Goal: Find specific page/section: Find specific page/section

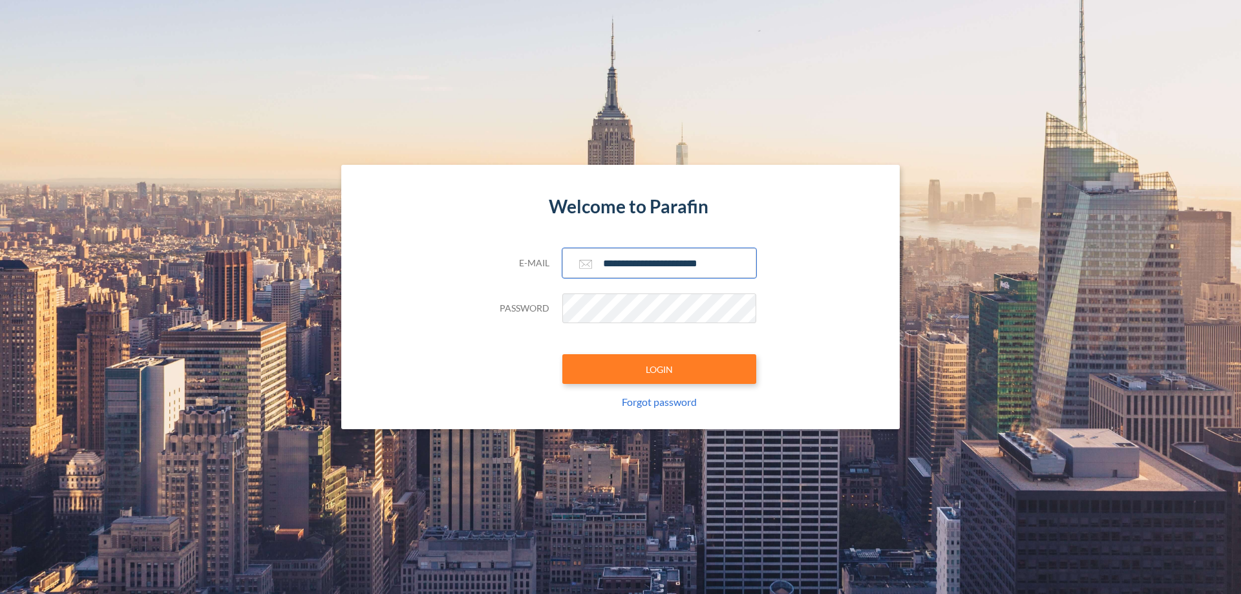
type input "**********"
click at [659, 369] on button "LOGIN" at bounding box center [659, 369] width 194 height 30
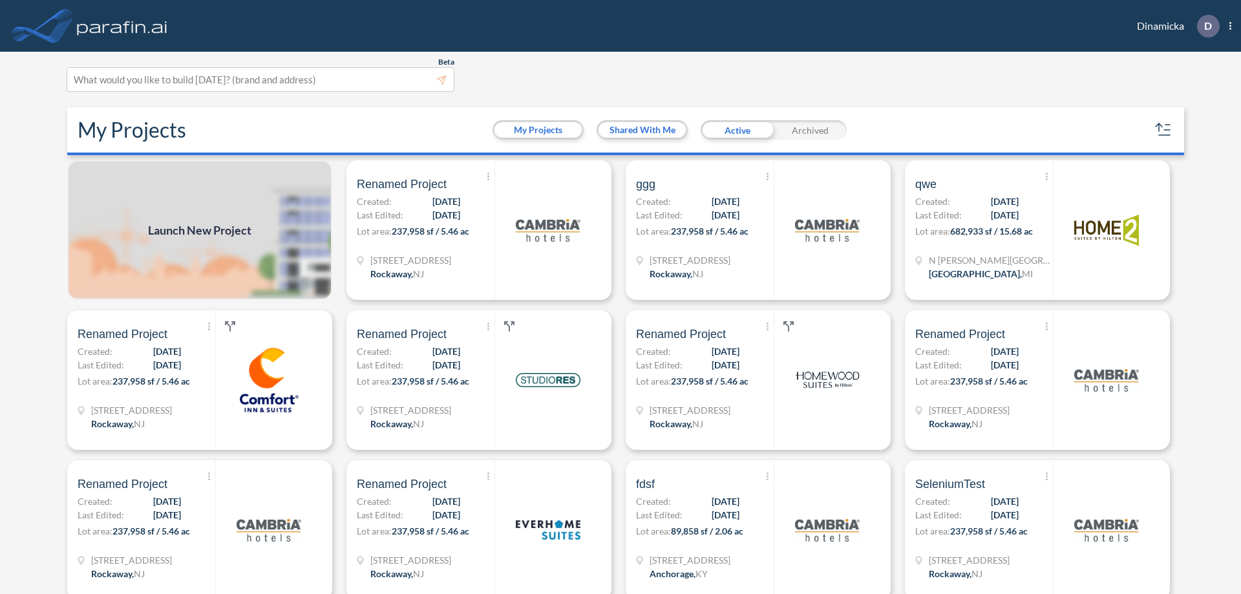
scroll to position [3, 0]
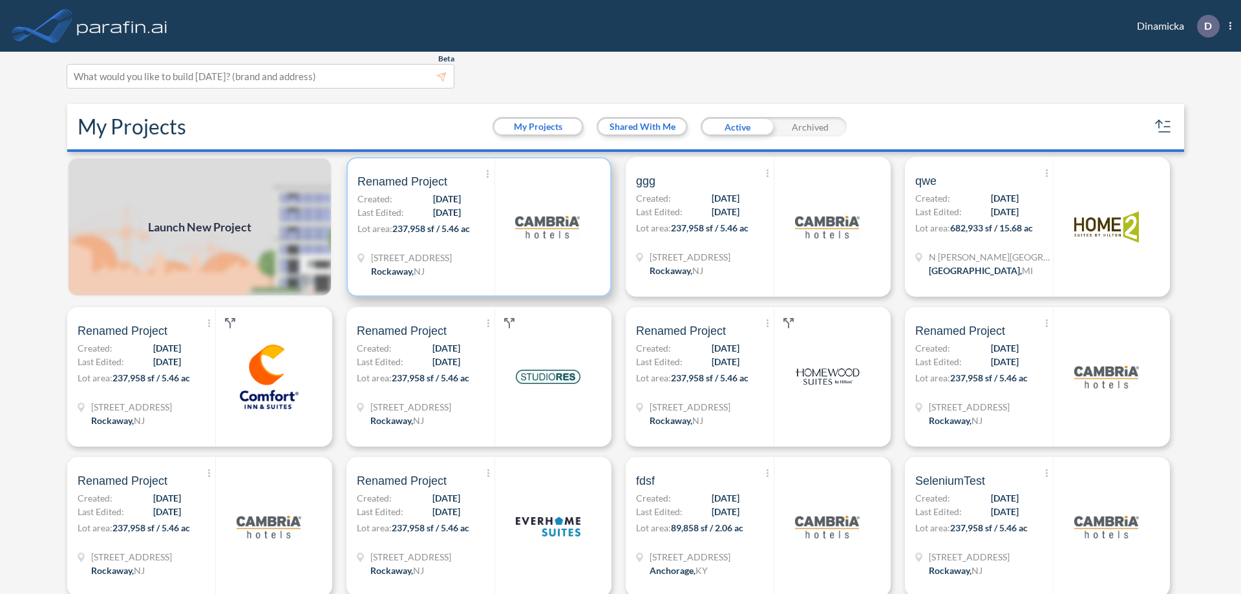
click at [476, 227] on p "Lot area: 237,958 sf / 5.46 ac" at bounding box center [425, 231] width 137 height 19
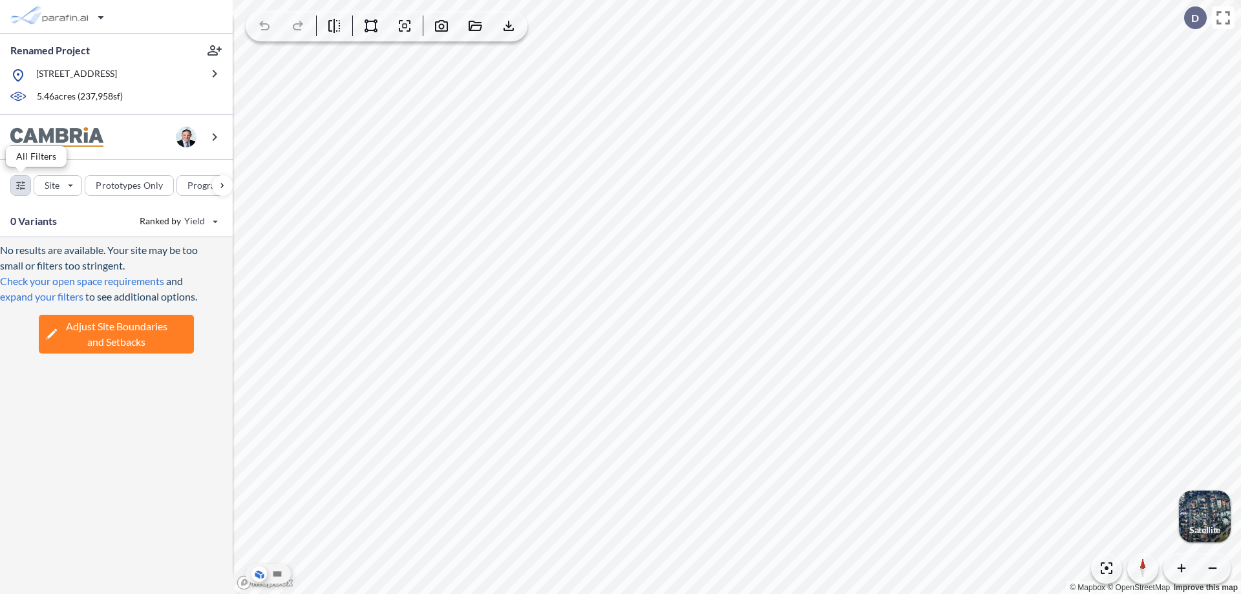
click at [21, 185] on div "button" at bounding box center [20, 185] width 19 height 19
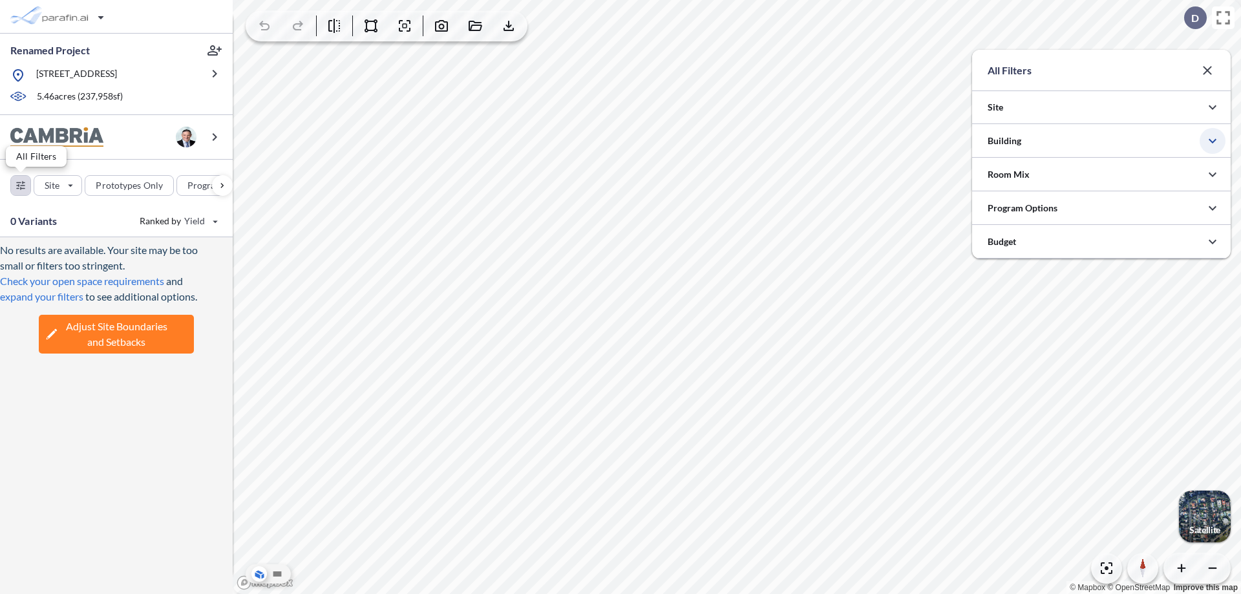
scroll to position [646166, 645908]
click at [1212, 141] on icon "button" at bounding box center [1212, 141] width 16 height 16
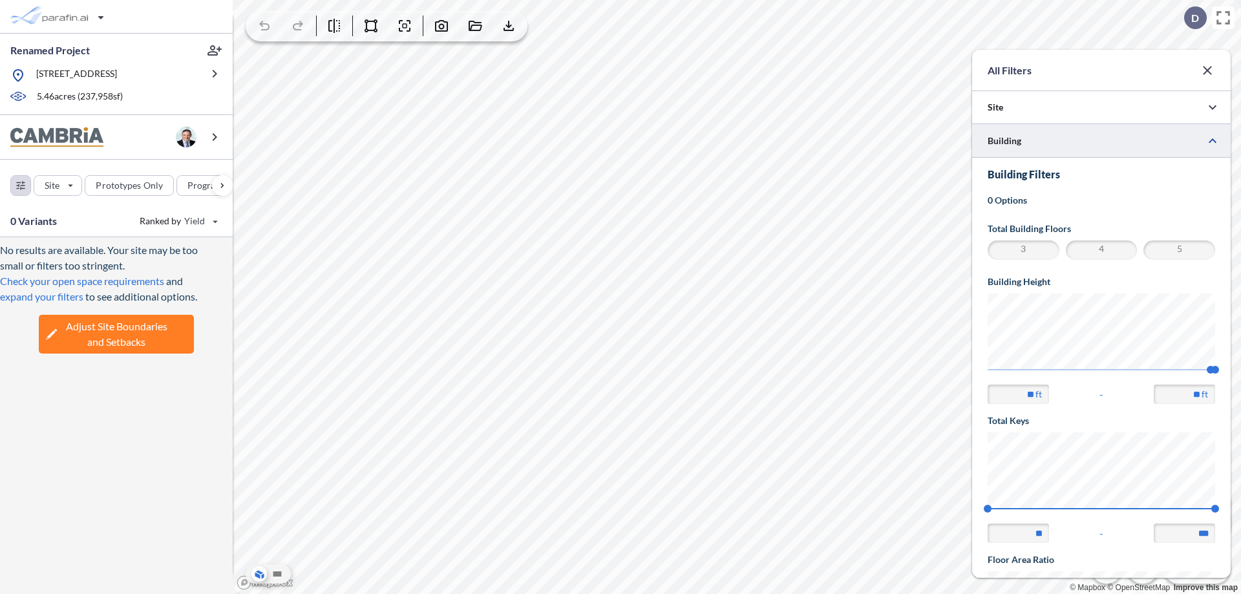
scroll to position [225, 0]
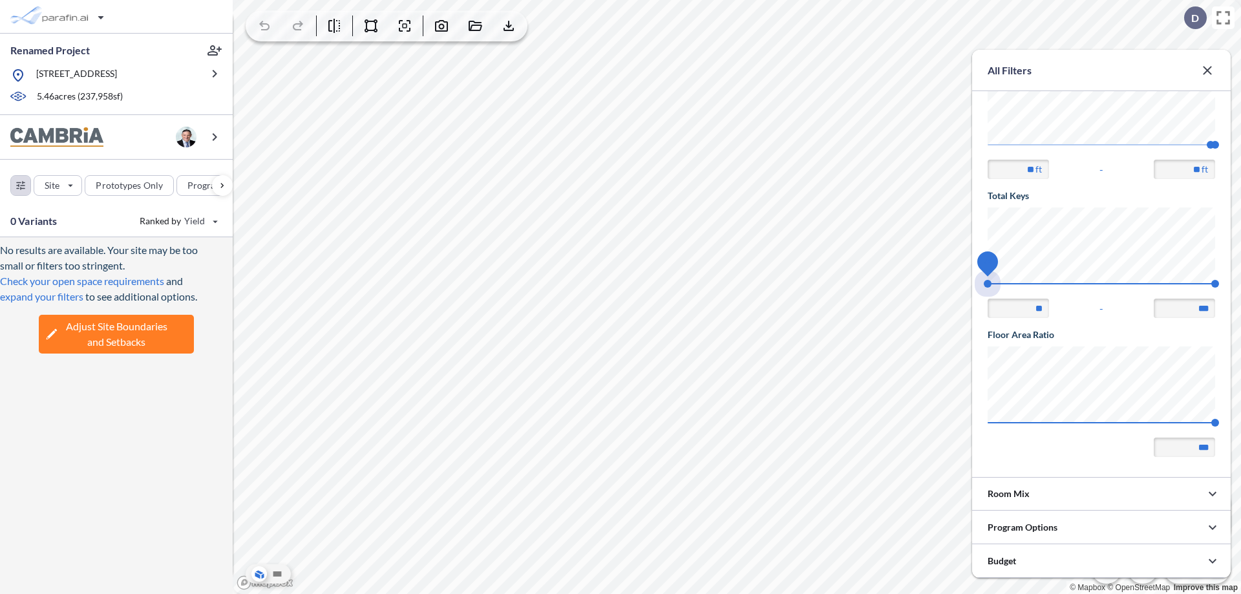
drag, startPoint x: 987, startPoint y: 284, endPoint x: 1215, endPoint y: 284, distance: 227.5
click at [1215, 284] on span "74 140" at bounding box center [1100, 288] width 227 height 10
type input "***"
